Goal: Task Accomplishment & Management: Use online tool/utility

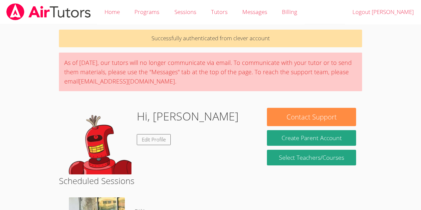
scroll to position [97, 0]
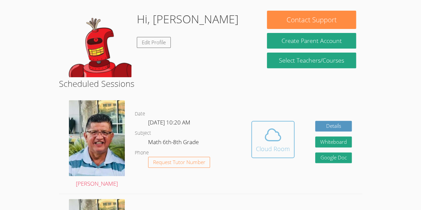
click at [292, 142] on button "Cloud Room" at bounding box center [272, 139] width 43 height 37
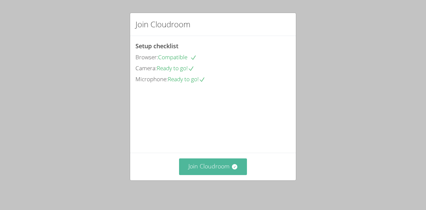
click at [205, 163] on button "Join Cloudroom" at bounding box center [213, 166] width 68 height 16
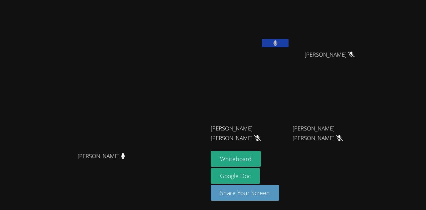
click at [288, 42] on button at bounding box center [275, 43] width 27 height 8
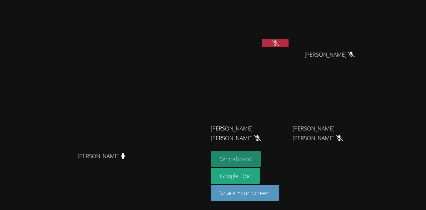
click at [261, 155] on button "Whiteboard" at bounding box center [236, 159] width 50 height 16
click at [288, 42] on button at bounding box center [275, 43] width 27 height 8
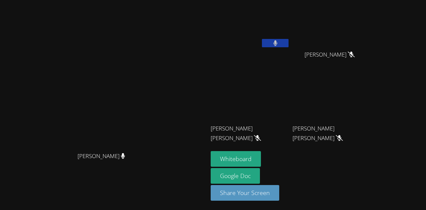
click at [288, 44] on button at bounding box center [275, 43] width 27 height 8
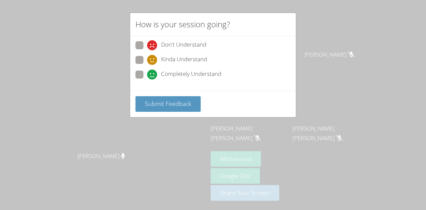
click at [147, 80] on span at bounding box center [147, 80] width 0 height 0
click at [147, 71] on input "Completely Understand" at bounding box center [150, 74] width 6 height 6
radio input "true"
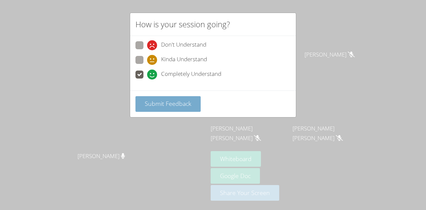
click at [165, 103] on span "Submit Feedback" at bounding box center [168, 103] width 47 height 8
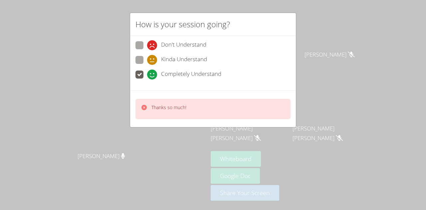
click at [62, 53] on div "How is your session going? Don't Understand Kinda Understand Completely Underst…" at bounding box center [213, 105] width 426 height 210
click at [64, 63] on div "How is your session going? Don't Understand Kinda Understand Completely Underst…" at bounding box center [213, 105] width 426 height 210
click at [67, 67] on div "How is your session going? Don't Understand Kinda Understand Completely Underst…" at bounding box center [213, 105] width 426 height 210
click at [65, 69] on video at bounding box center [104, 92] width 100 height 114
